Goal: Task Accomplishment & Management: Manage account settings

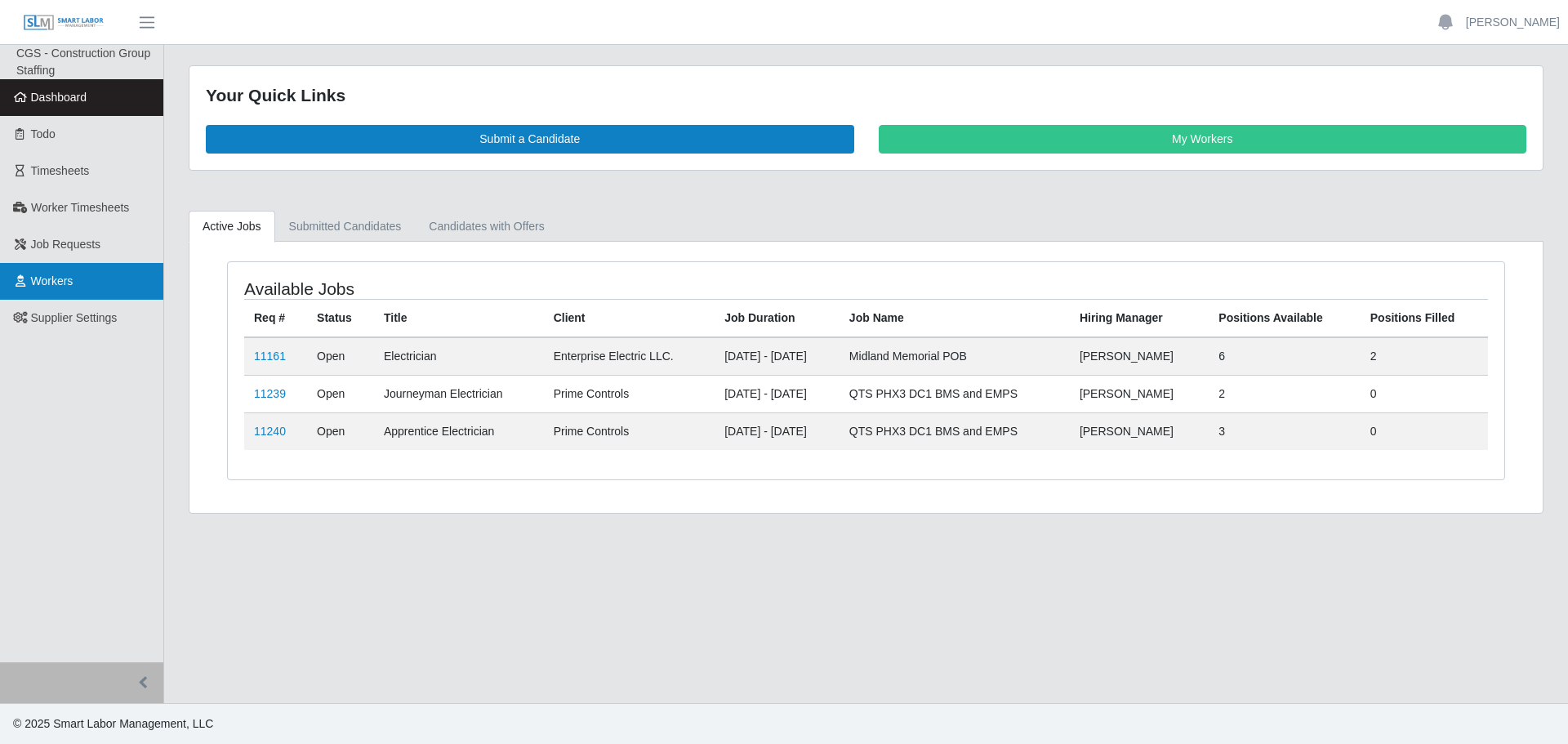
click at [55, 281] on span "Workers" at bounding box center [52, 281] width 42 height 13
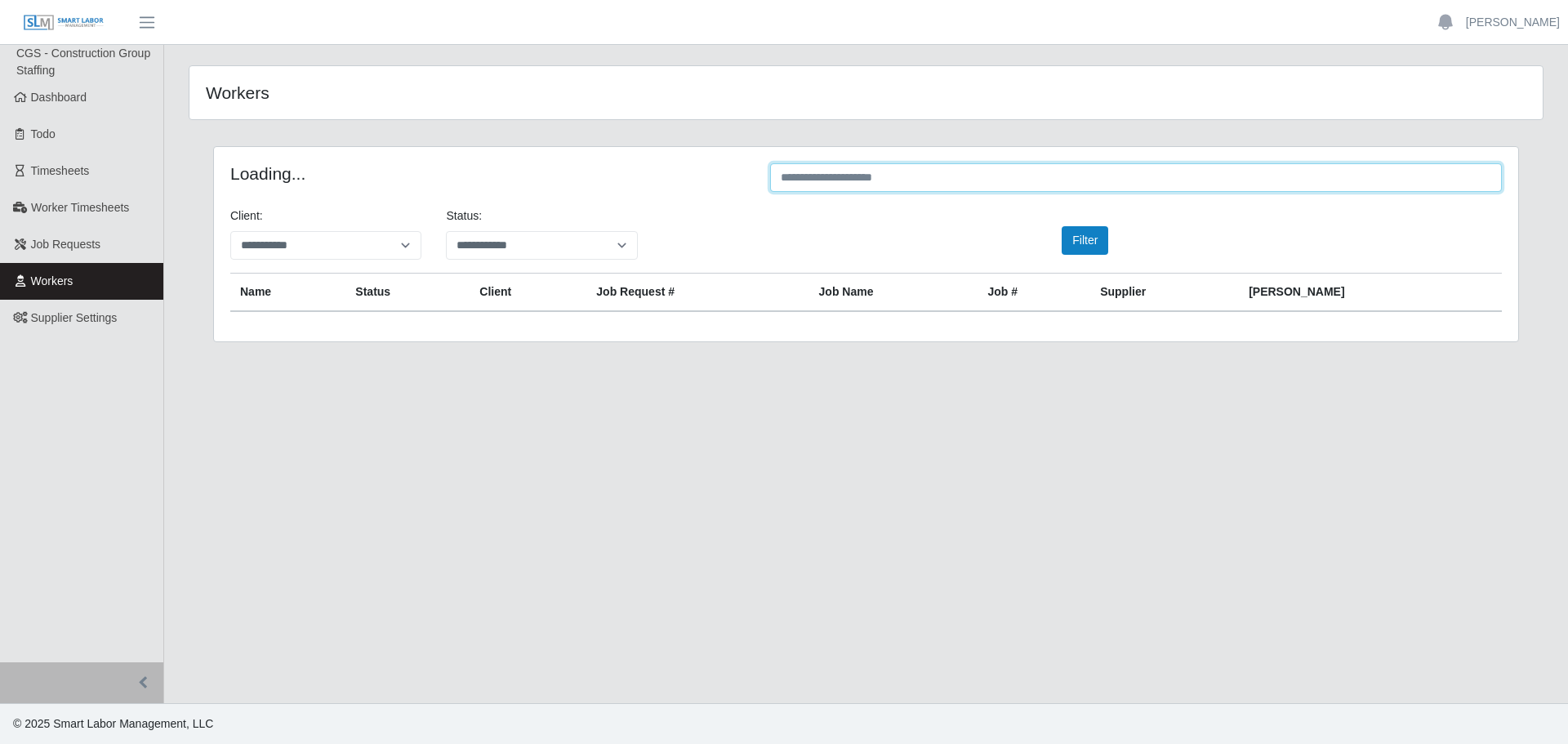
click at [821, 175] on input "text" at bounding box center [1136, 177] width 732 height 28
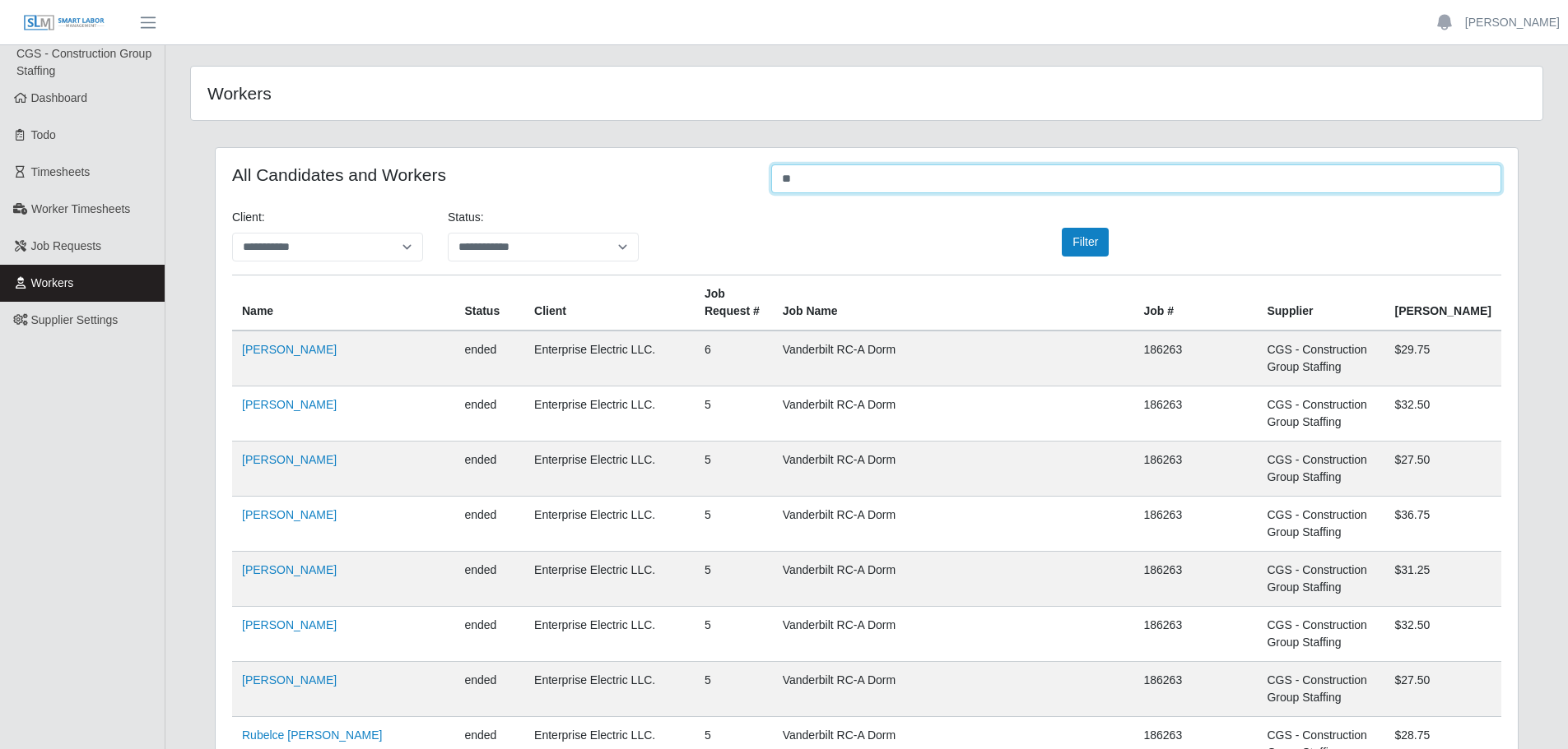
type input "*"
click at [301, 372] on td "Jose Luis Rios" at bounding box center [343, 358] width 222 height 56
click at [869, 176] on input "******" at bounding box center [1136, 178] width 730 height 29
type input "*"
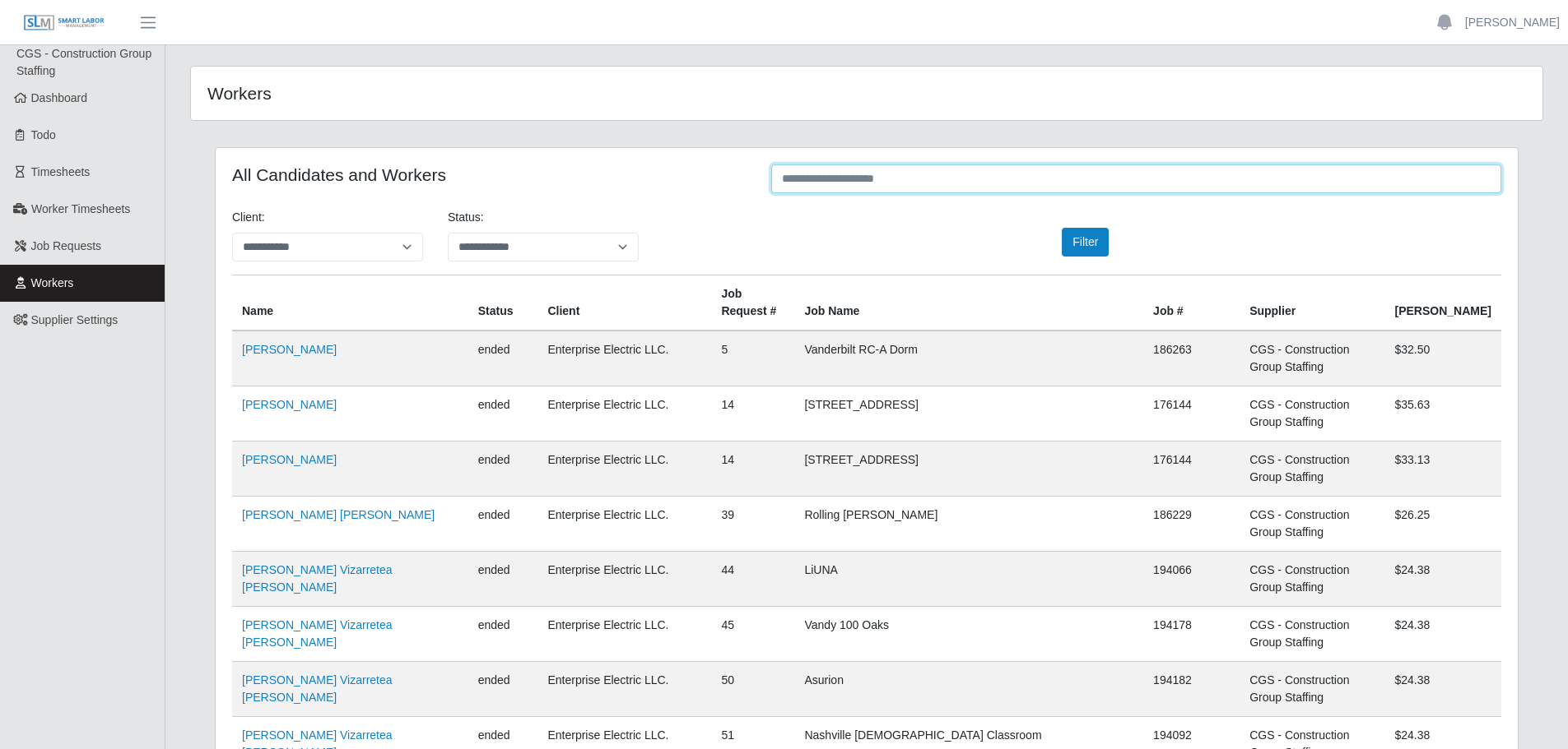
click at [795, 175] on input "text" at bounding box center [1136, 178] width 730 height 29
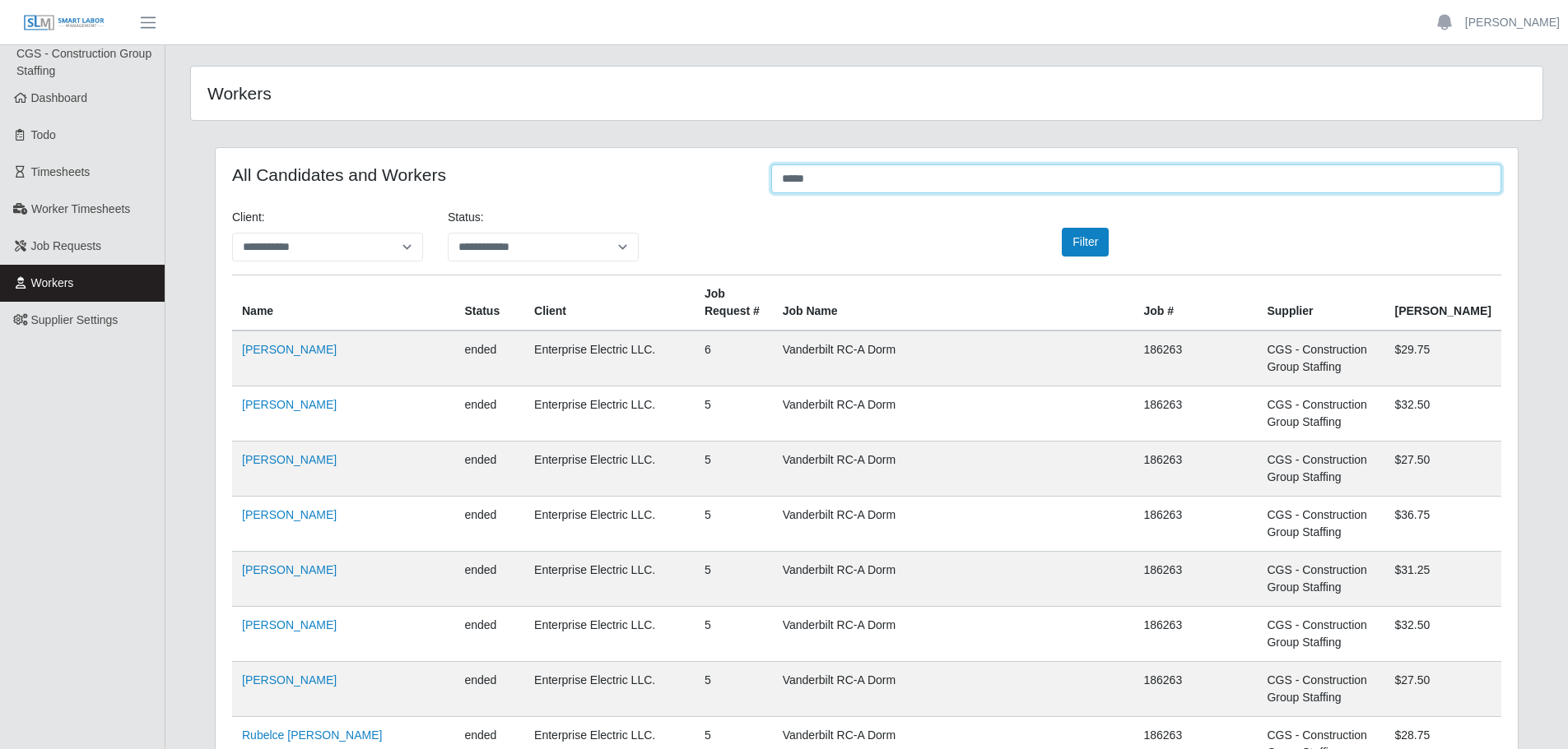
type input "******"
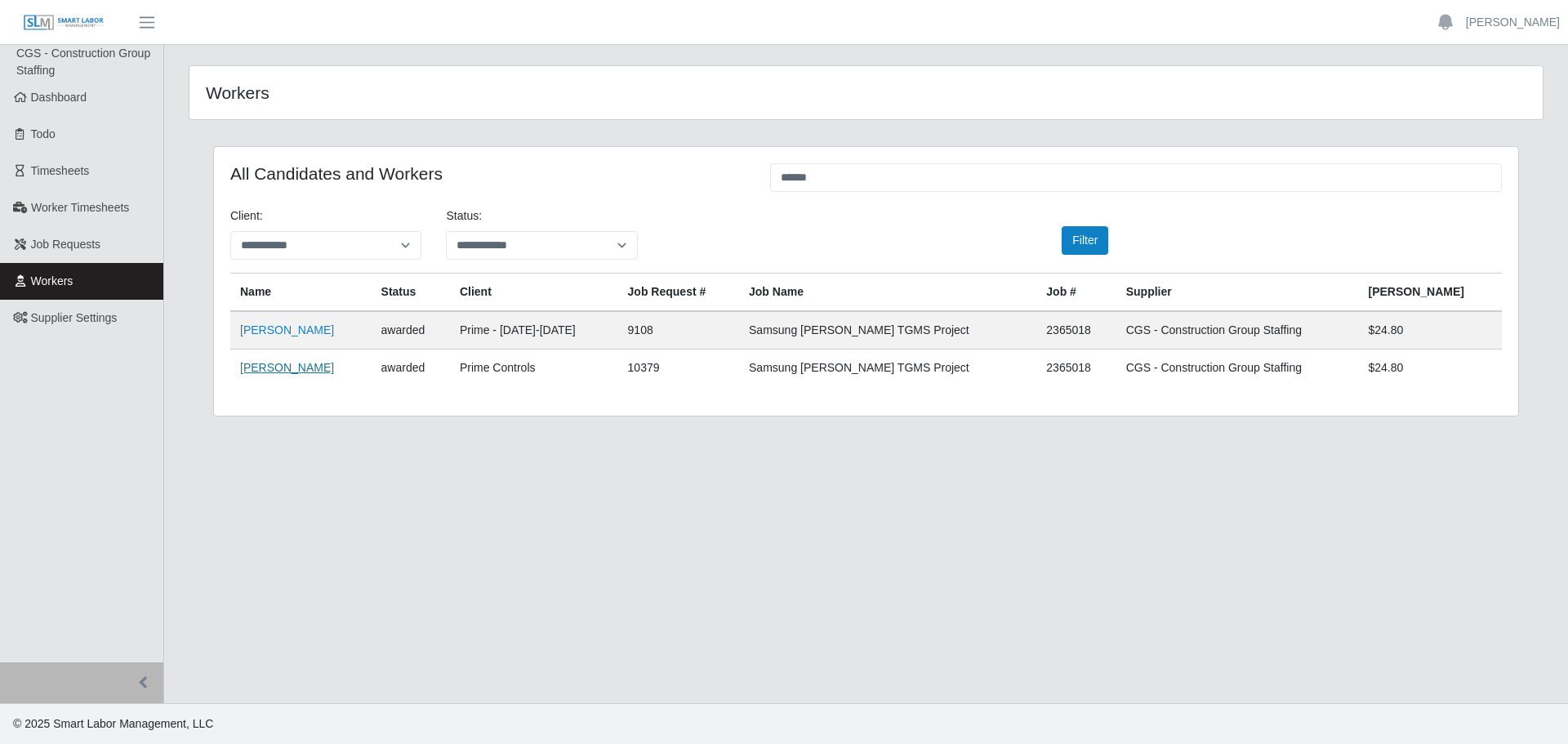
click at [282, 372] on link "Niurka Portieles Benitez" at bounding box center [287, 368] width 94 height 13
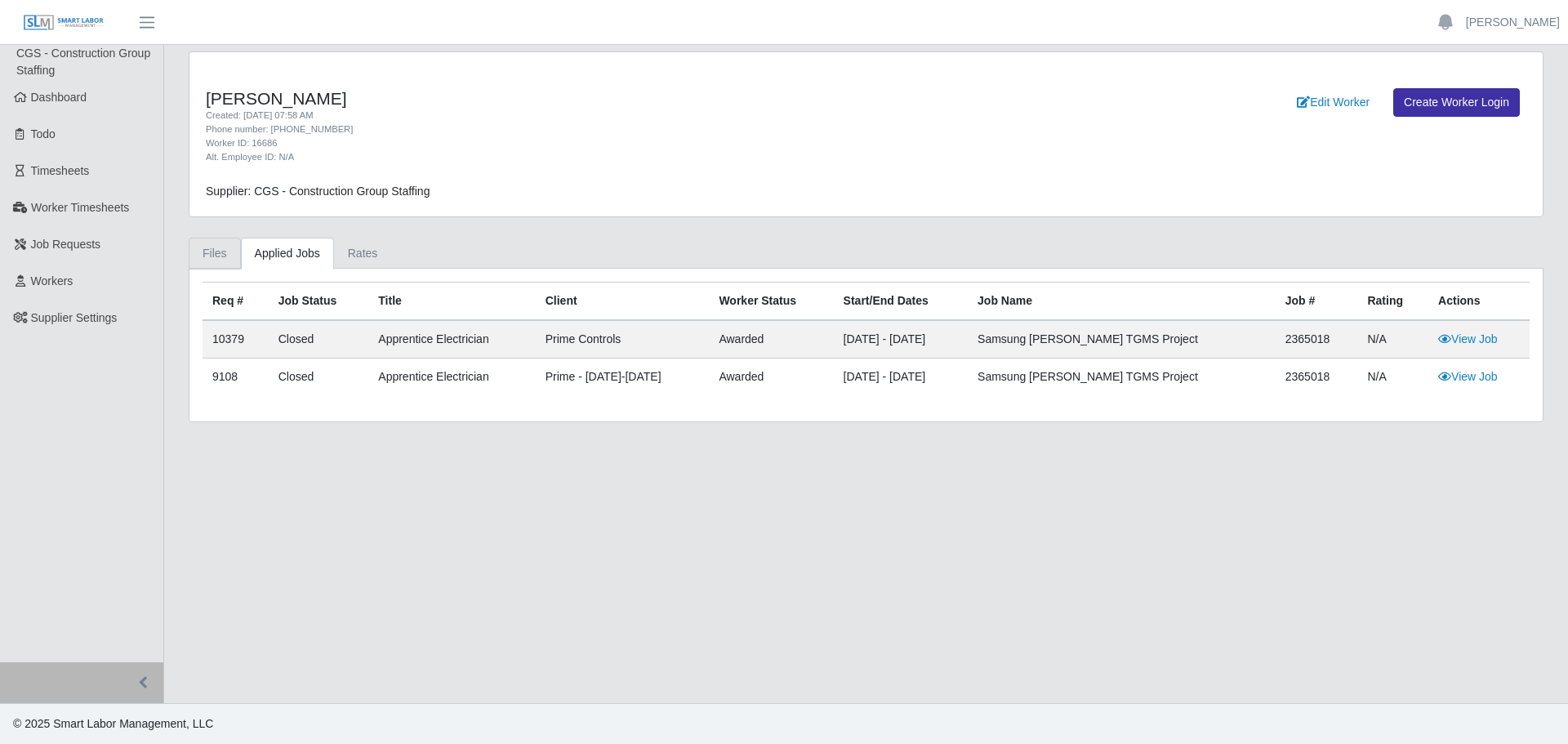
click at [211, 261] on link "Files" at bounding box center [215, 253] width 52 height 32
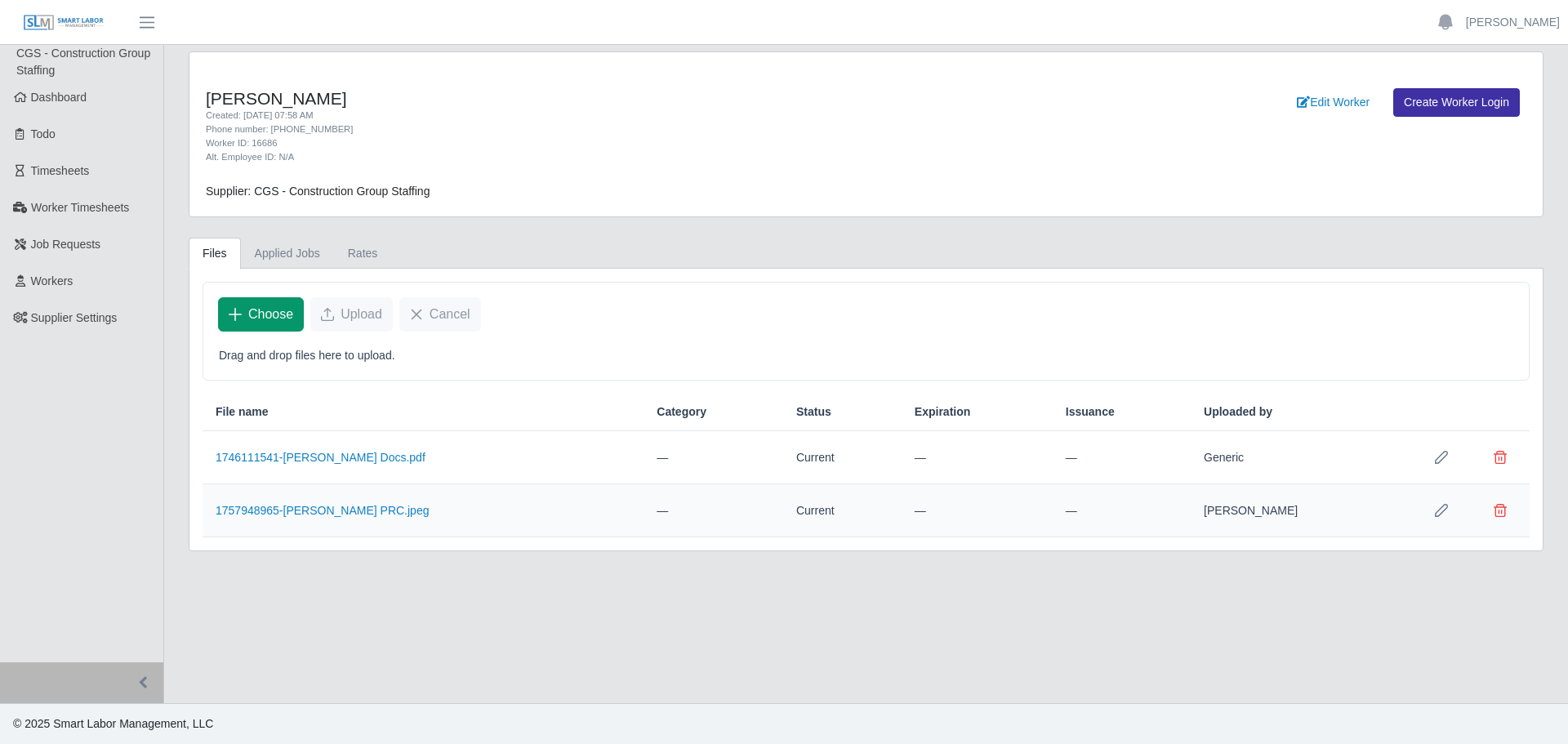
click at [251, 307] on span "Choose" at bounding box center [271, 314] width 45 height 19
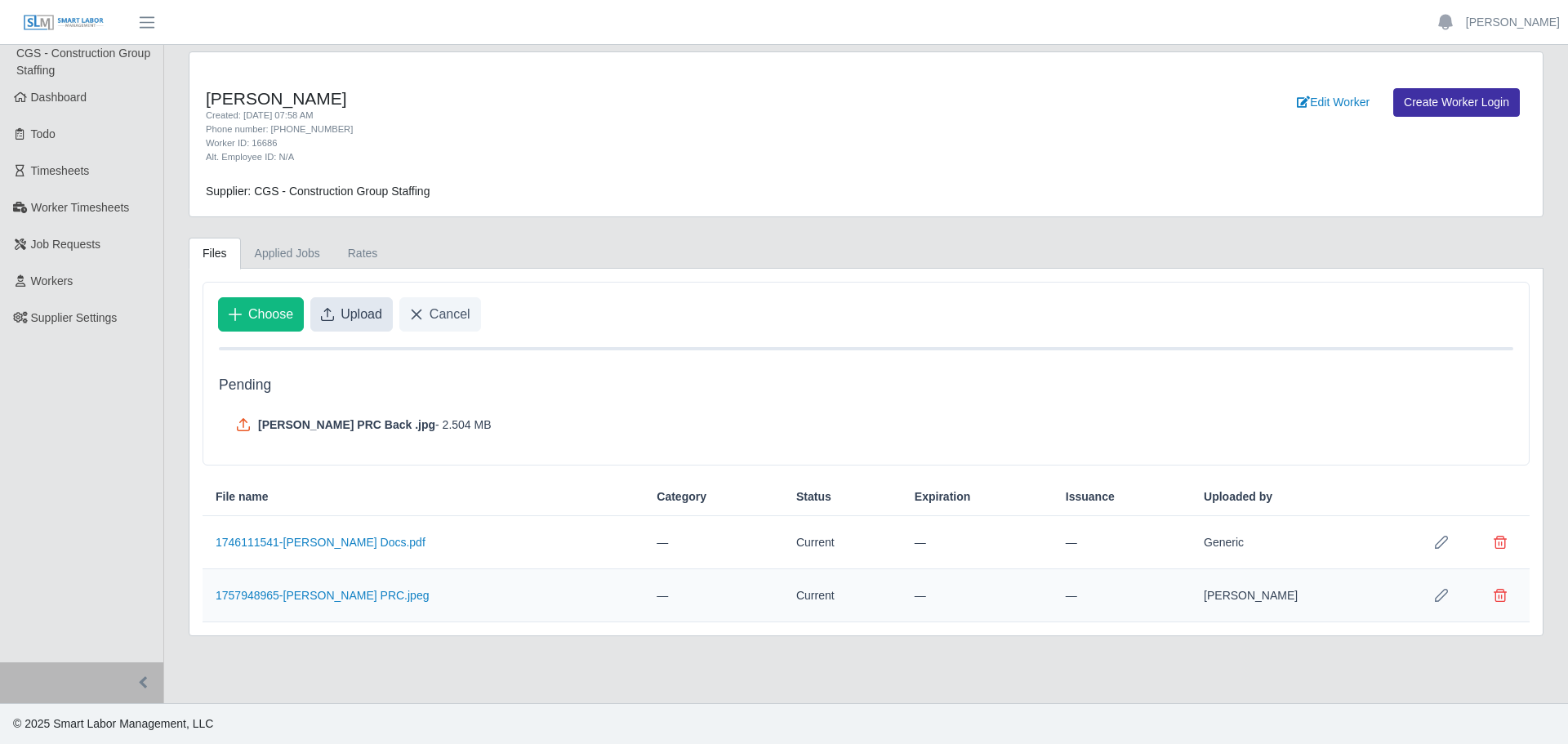
click at [358, 309] on span "Upload" at bounding box center [360, 314] width 41 height 19
